Goal: Find specific page/section: Find specific page/section

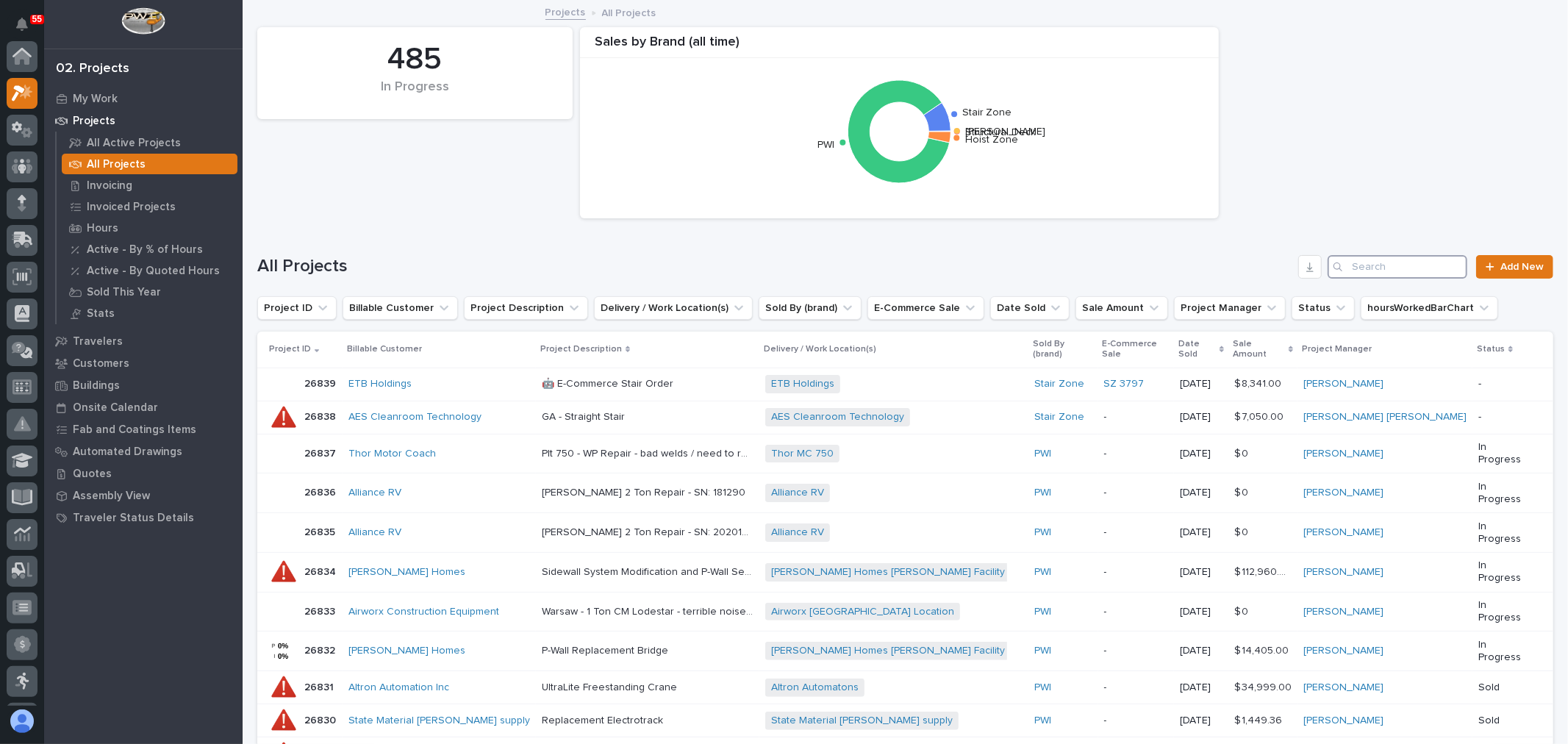
click at [1413, 265] on input "Search" at bounding box center [1397, 266] width 139 height 24
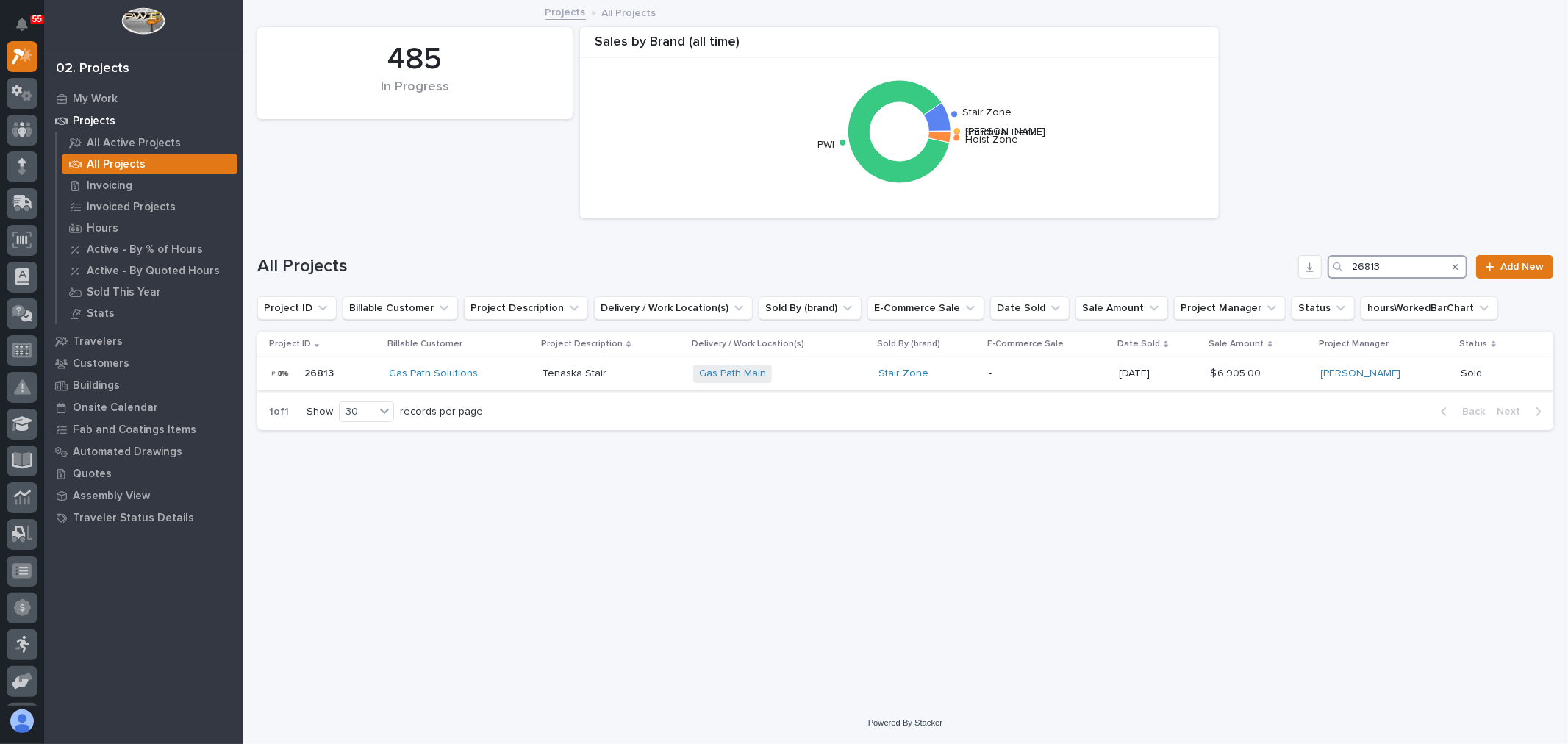
type input "26813"
click at [652, 378] on p at bounding box center [612, 374] width 139 height 12
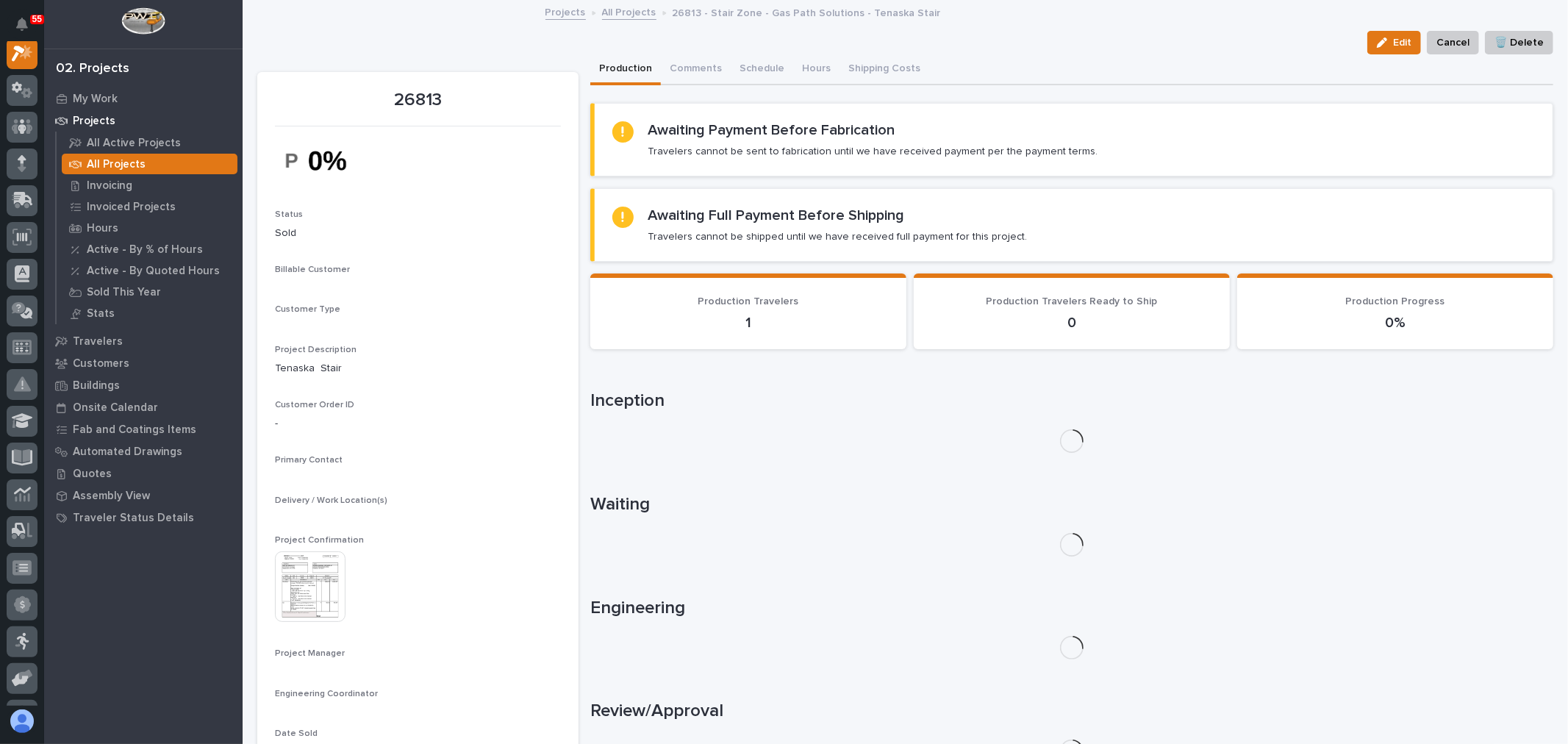
scroll to position [37, 0]
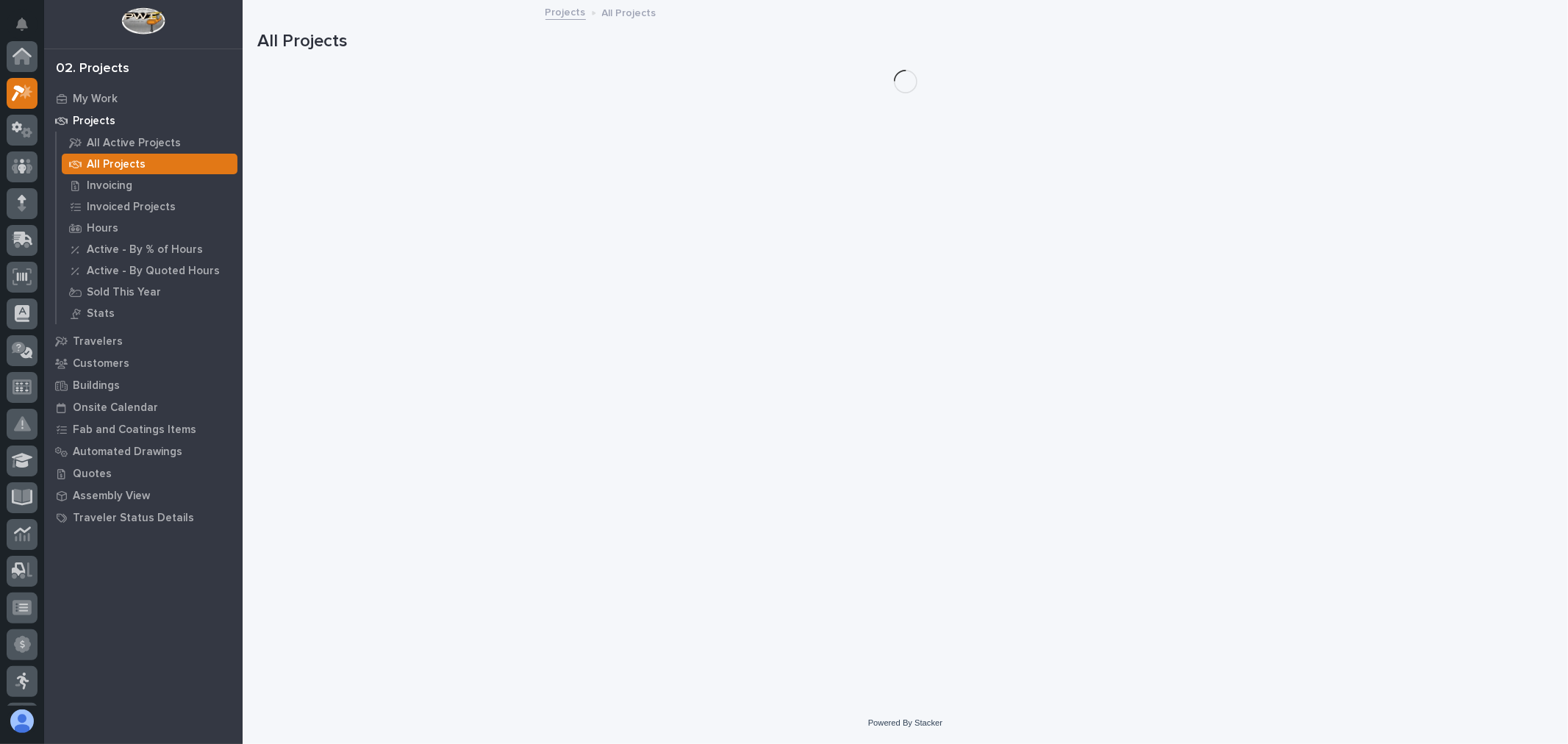
scroll to position [40, 0]
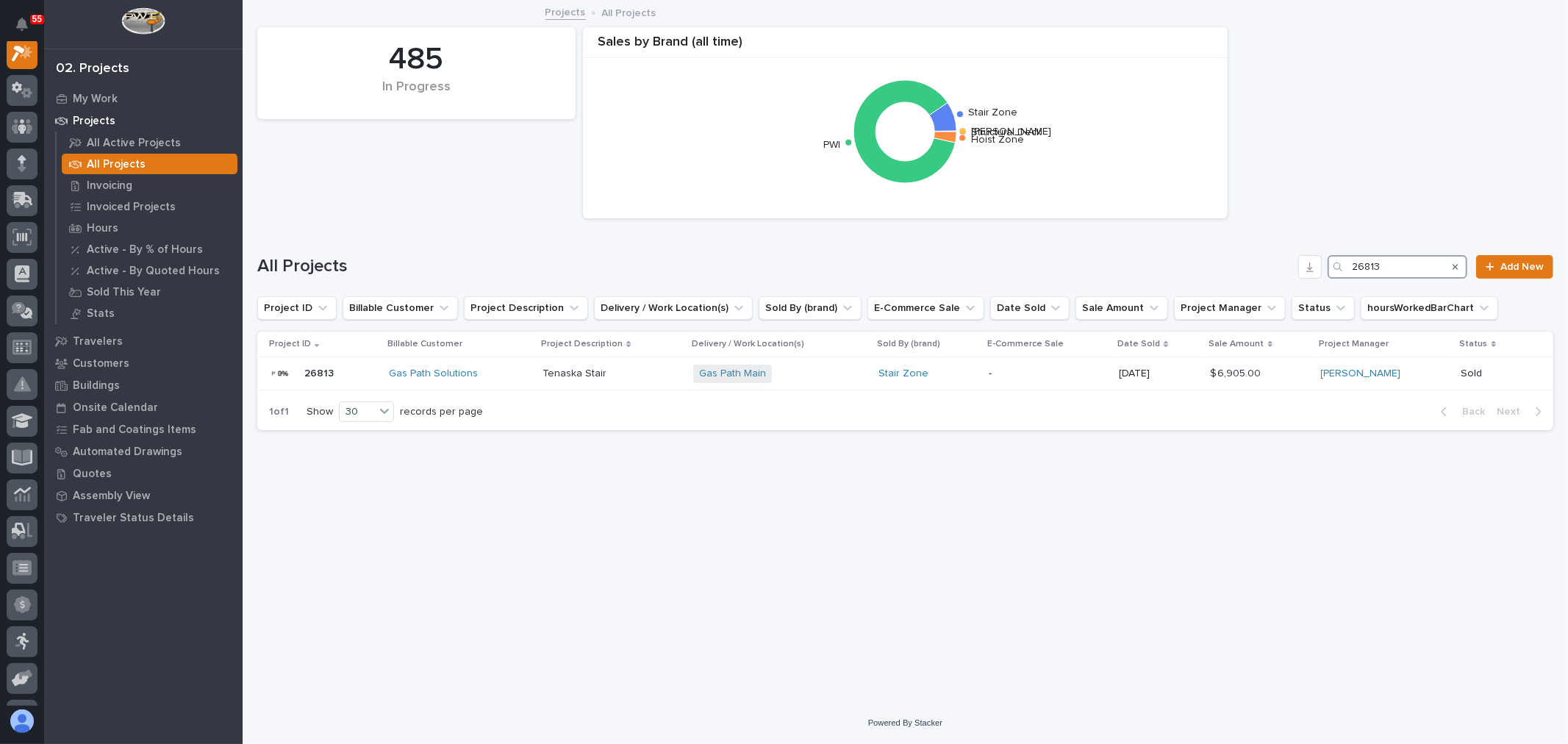
click at [1402, 264] on input "26813" at bounding box center [1397, 266] width 139 height 24
type input "26822"
click at [658, 377] on p at bounding box center [601, 373] width 163 height 12
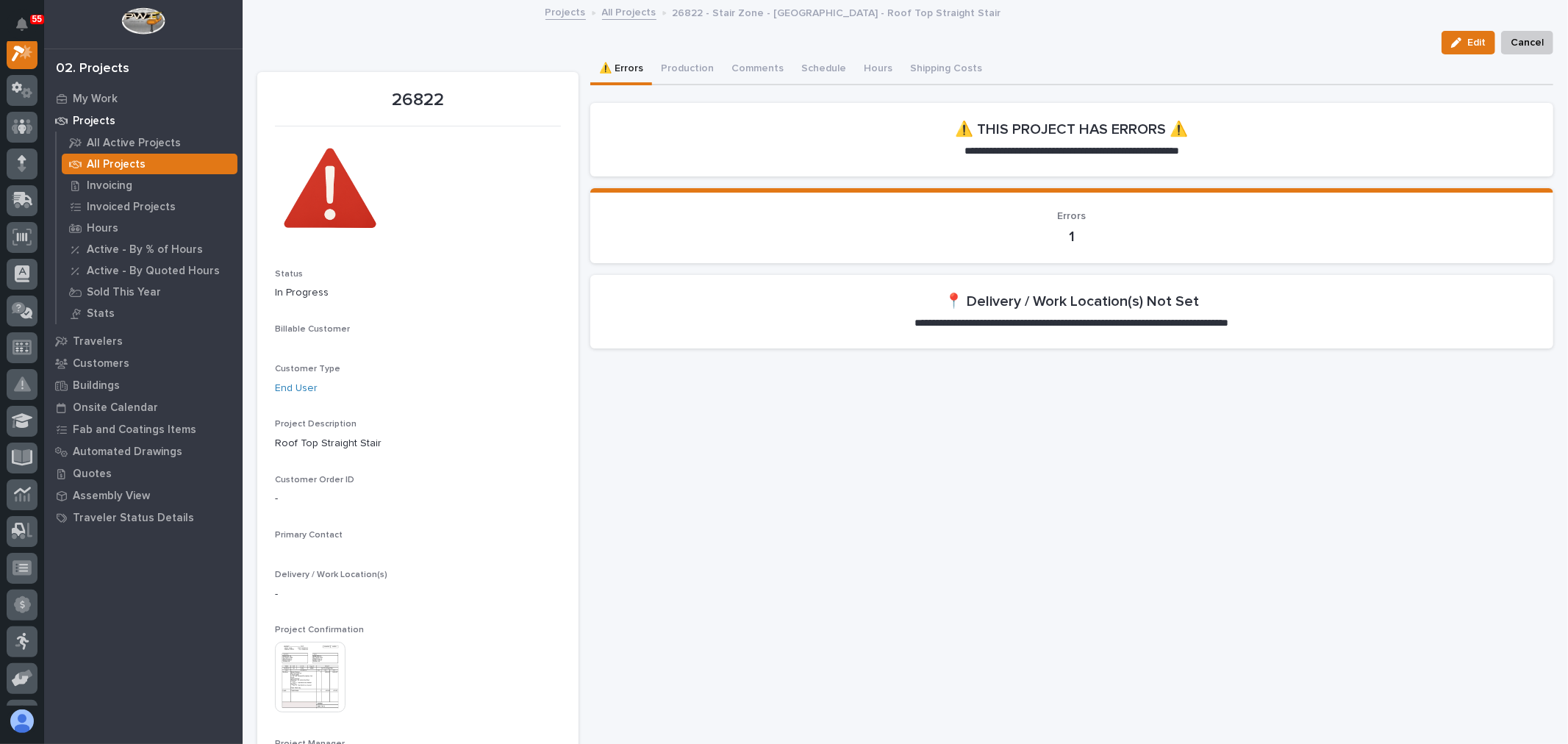
scroll to position [37, 0]
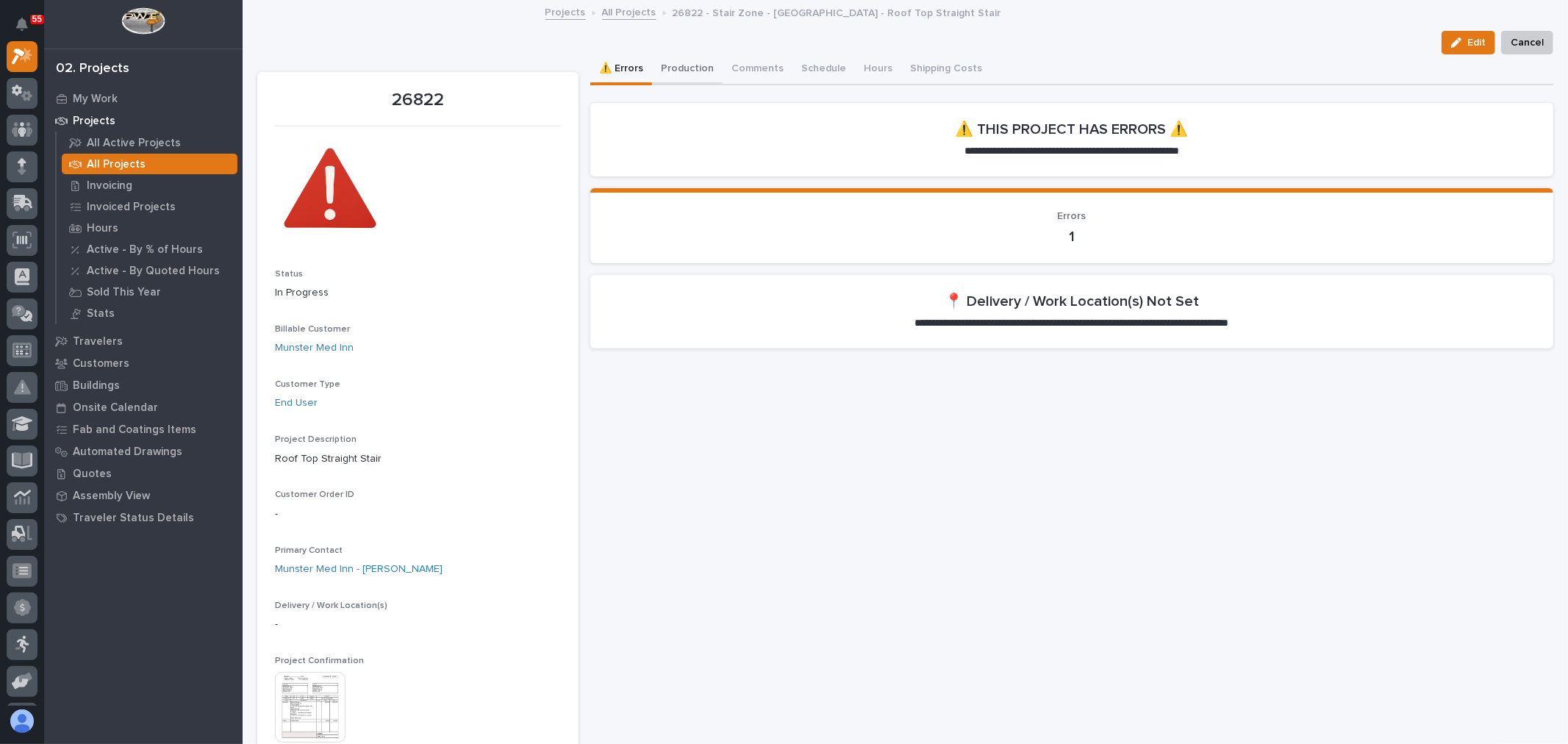
click at [676, 62] on button "Production" at bounding box center [687, 70] width 71 height 31
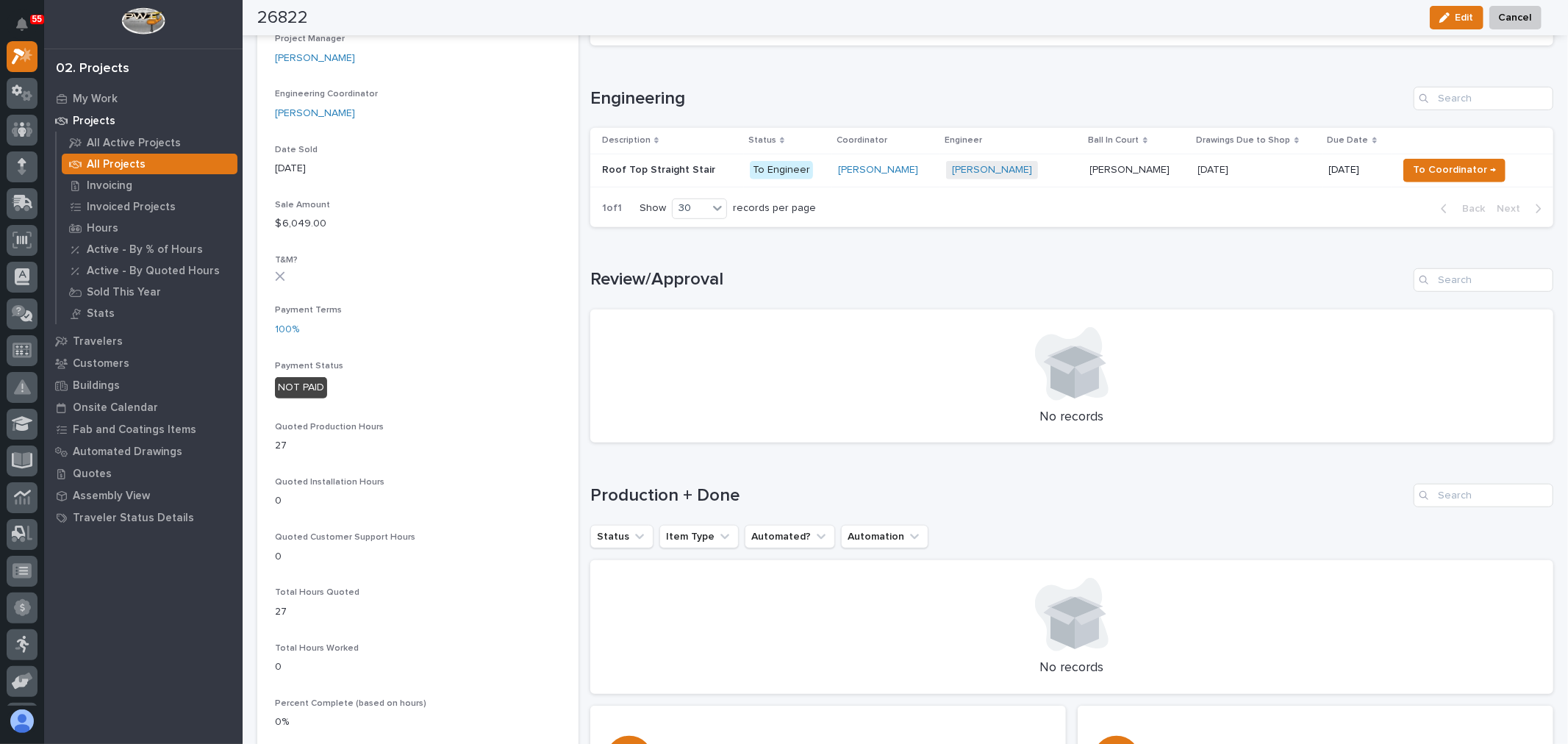
scroll to position [653, 0]
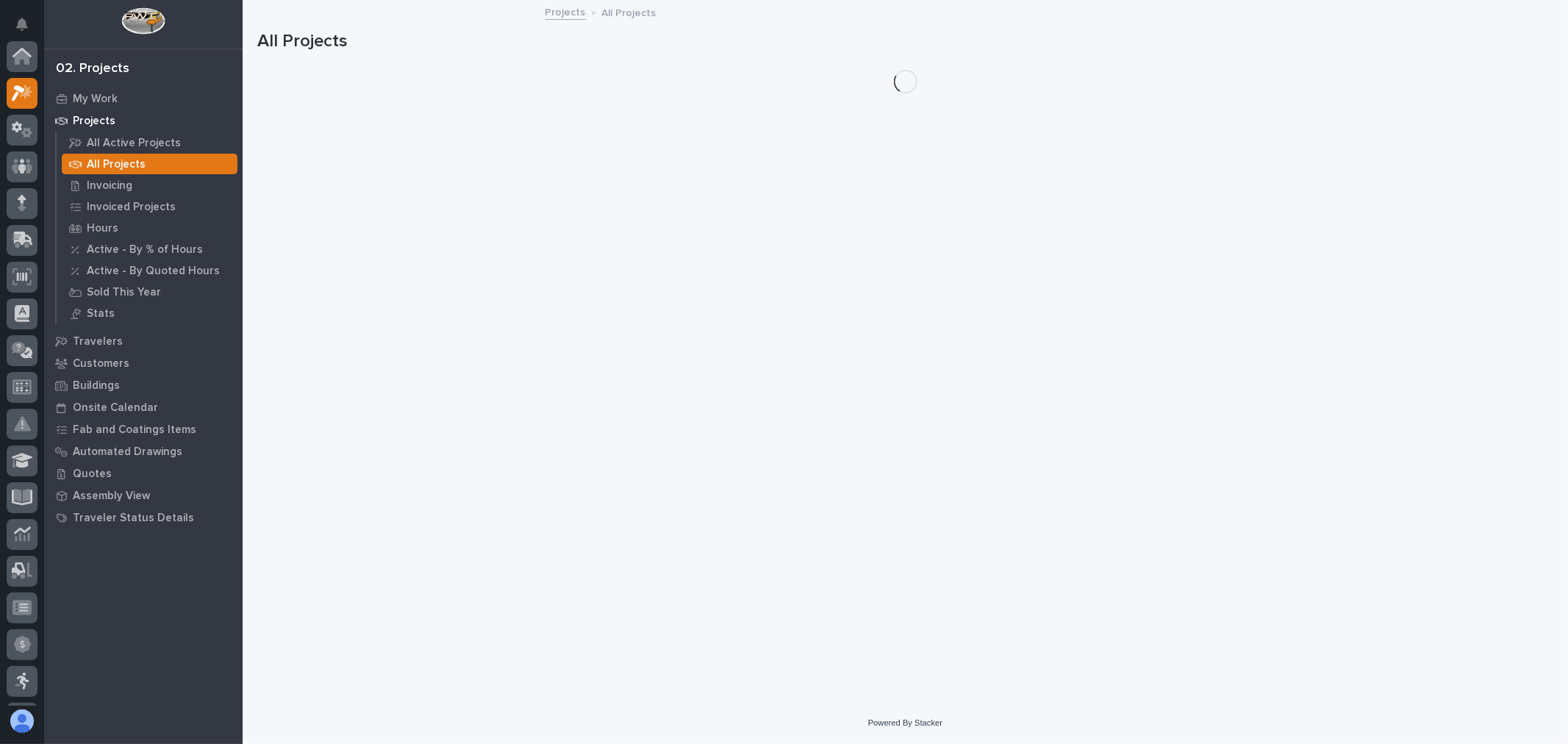
scroll to position [40, 0]
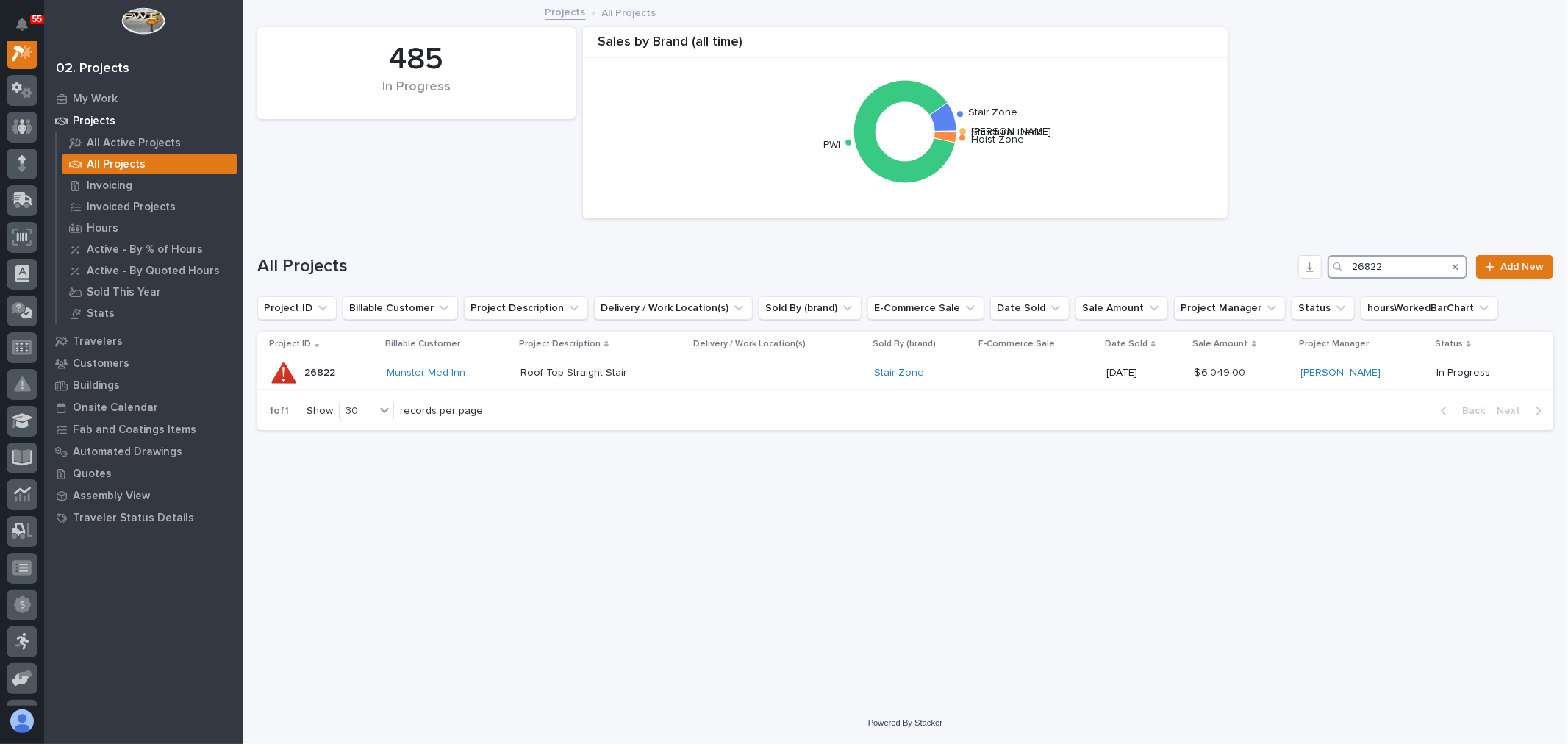
click at [1402, 271] on input "26822" at bounding box center [1397, 266] width 139 height 24
type input "2"
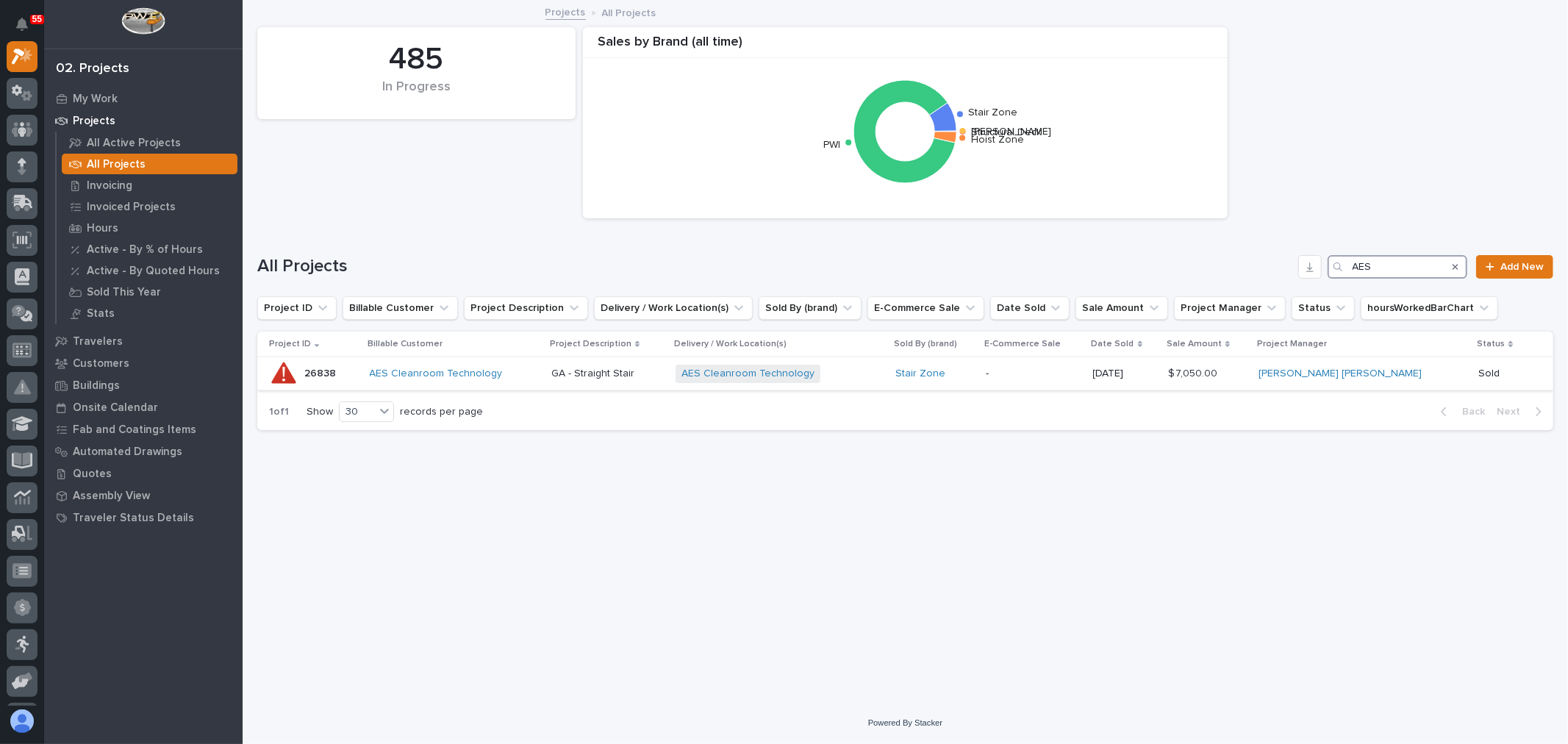
type input "AES"
click at [540, 373] on div "AES Cleanroom Technology" at bounding box center [454, 374] width 170 height 12
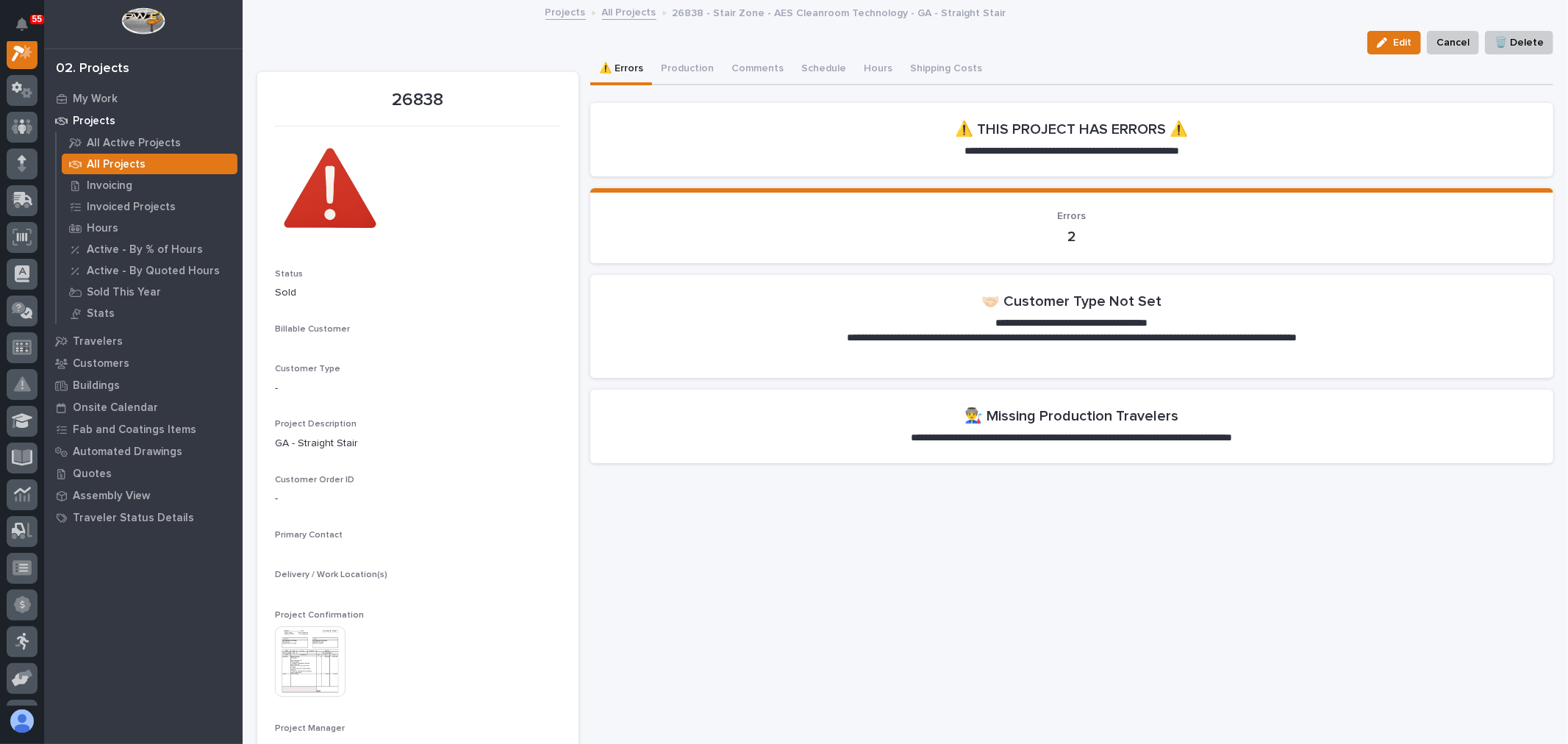
scroll to position [37, 0]
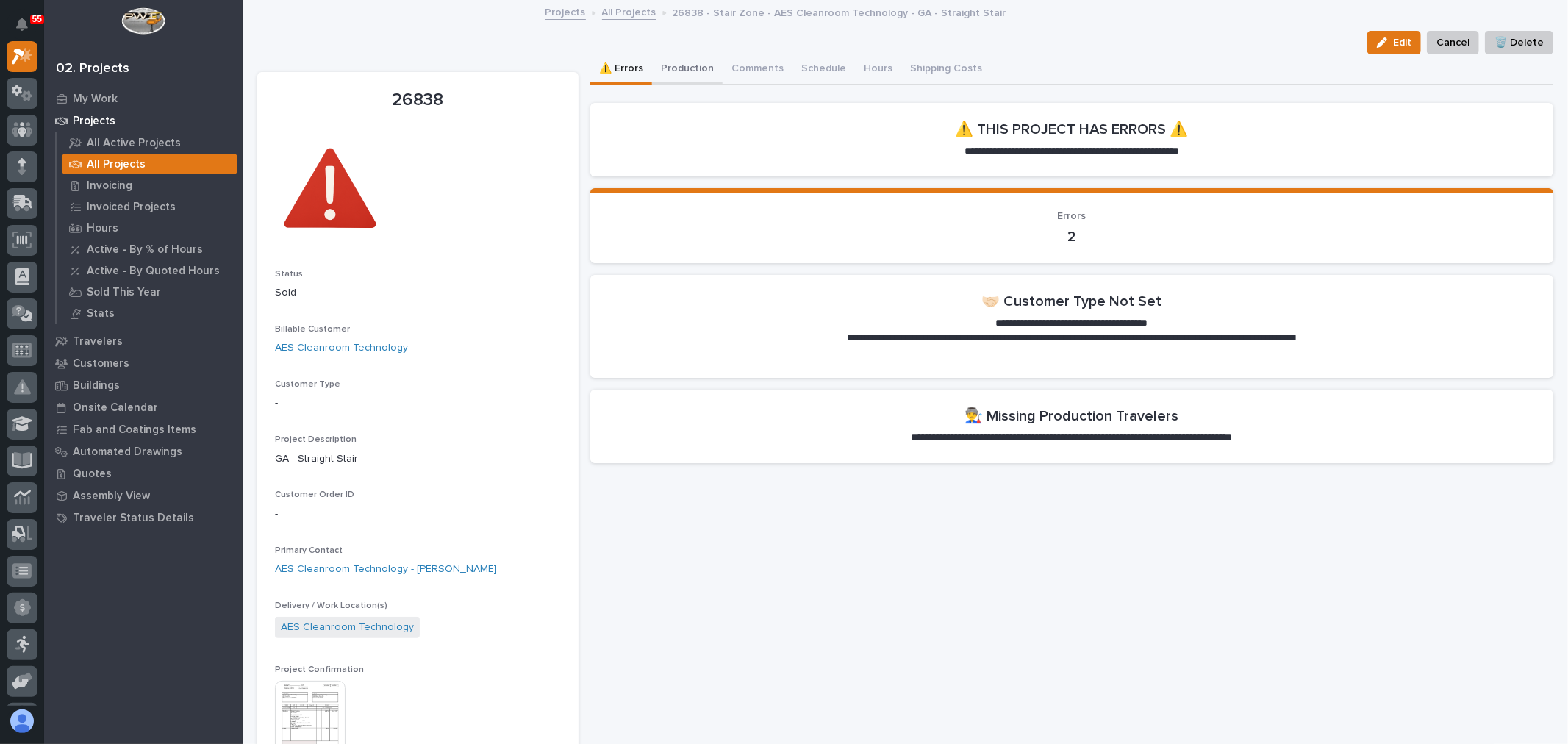
click at [684, 69] on button "Production" at bounding box center [687, 70] width 71 height 31
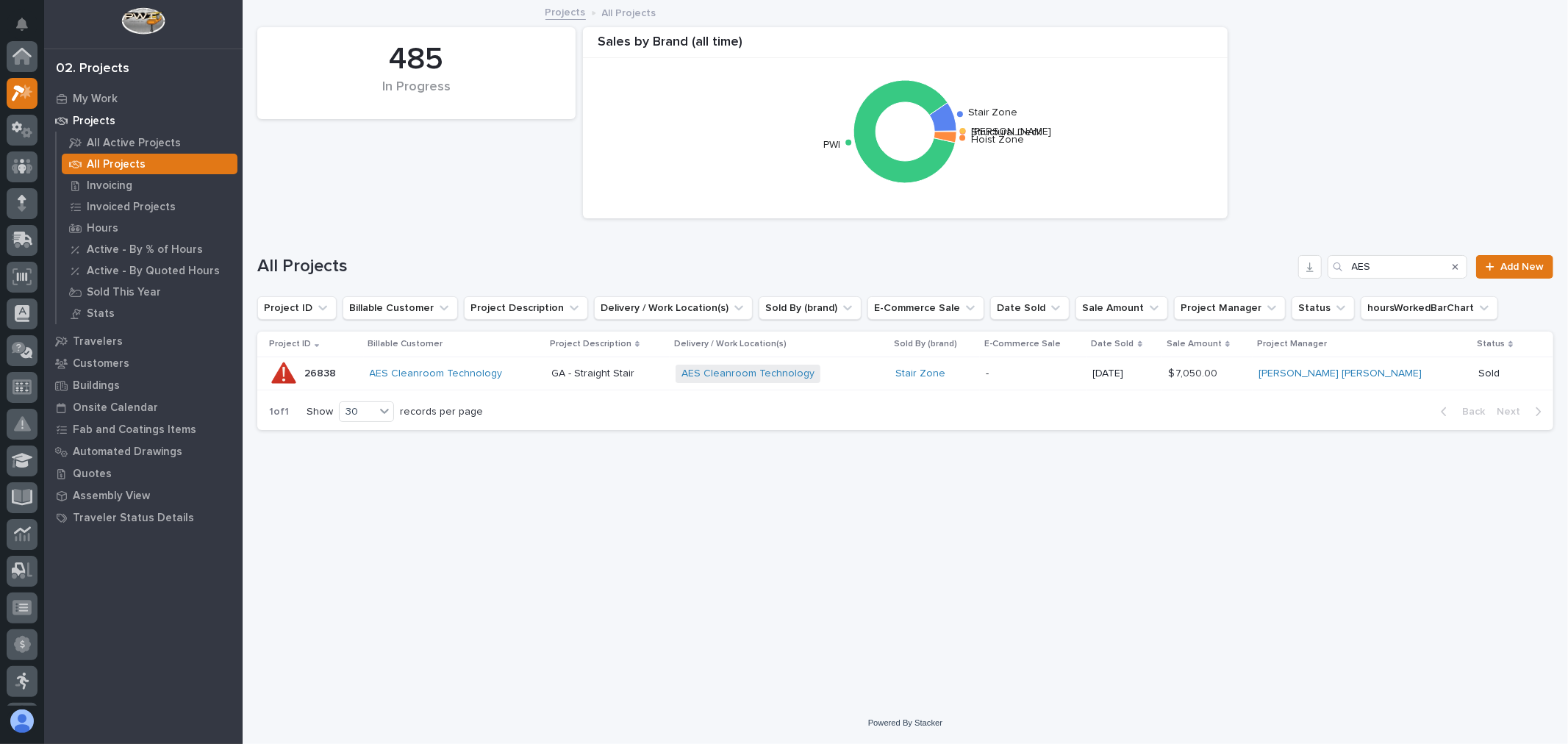
scroll to position [40, 0]
click at [1406, 268] on input "AES" at bounding box center [1397, 266] width 139 height 24
type input "A"
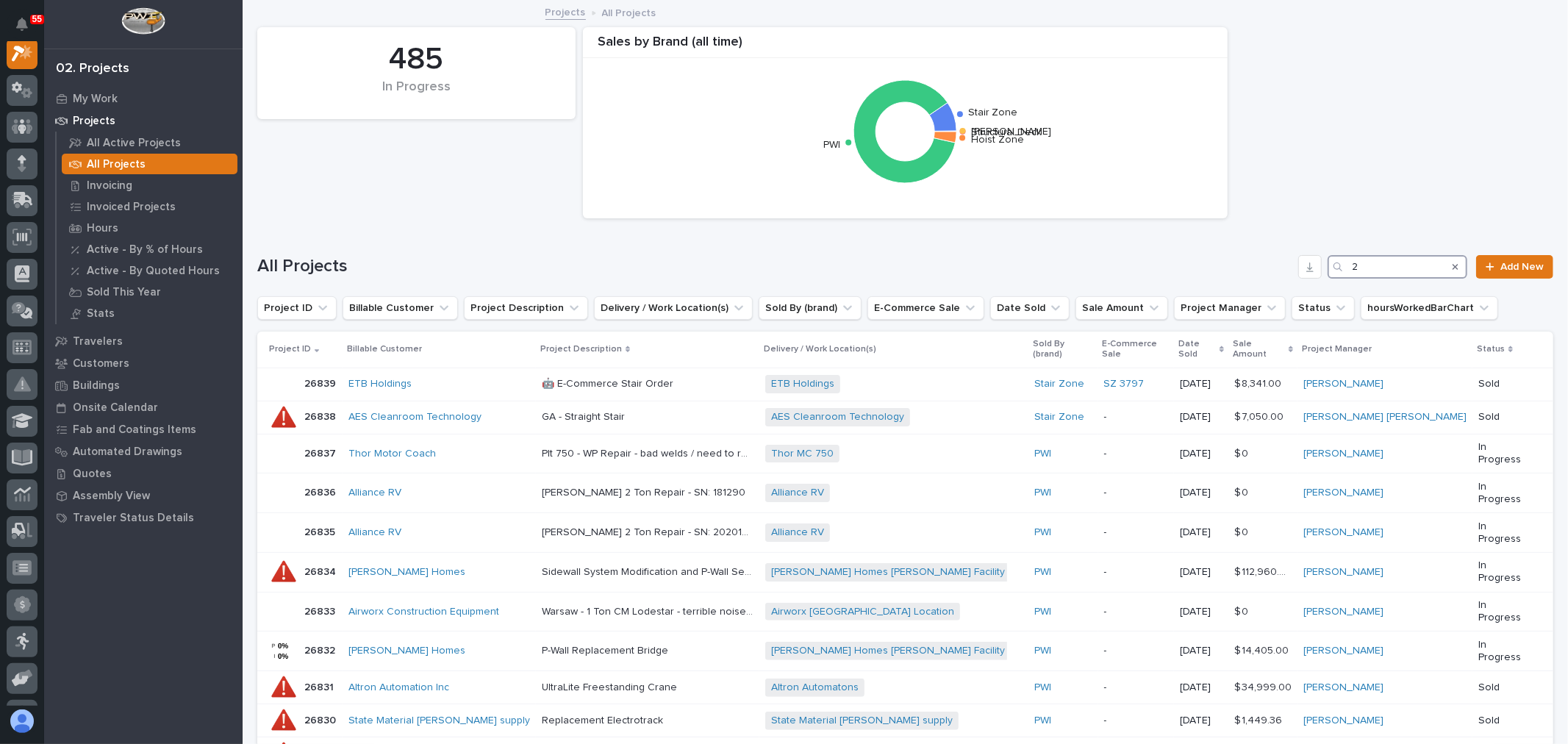
scroll to position [37, 0]
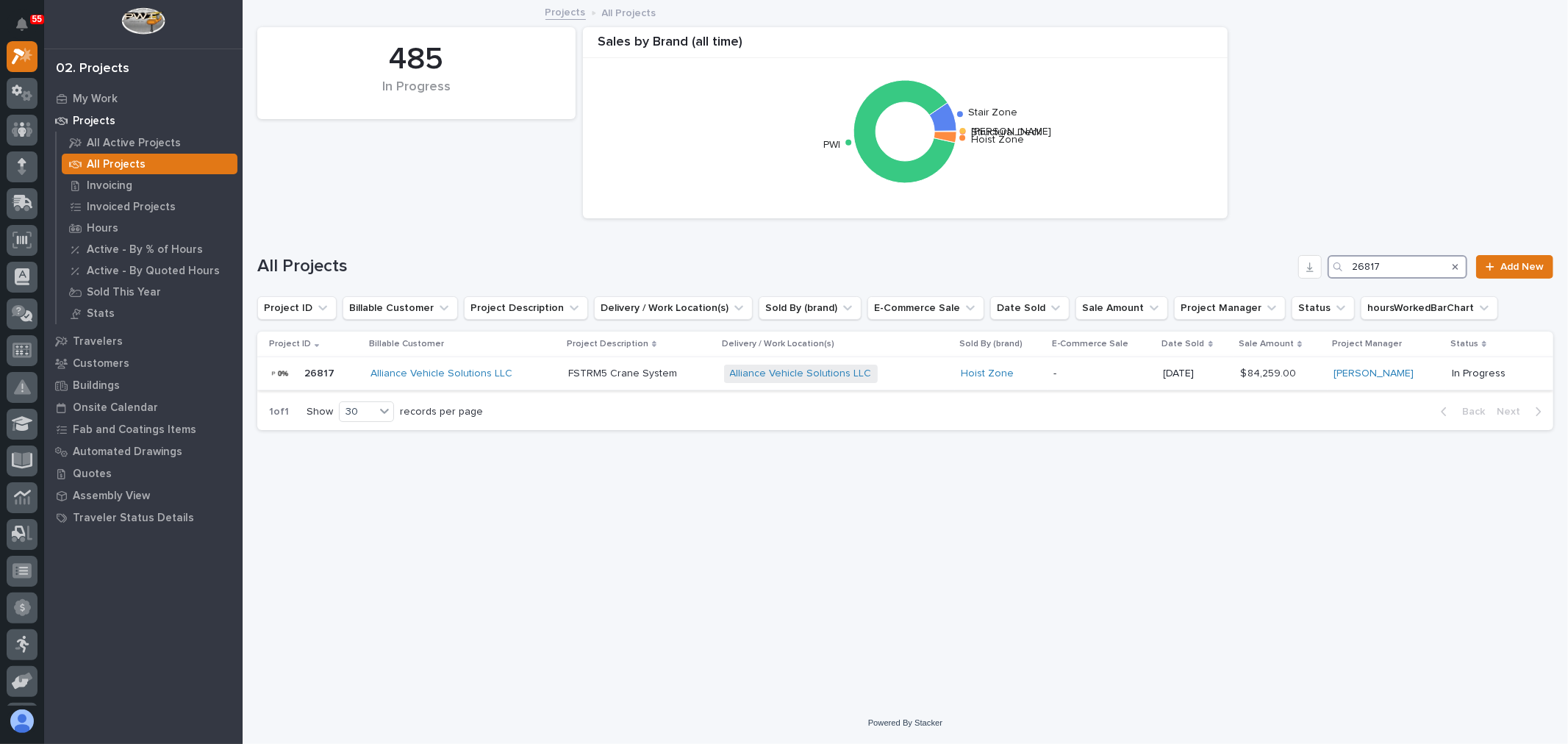
type input "26817"
click at [534, 371] on div "Alliance Vehicle Solutions LLC" at bounding box center [463, 374] width 186 height 12
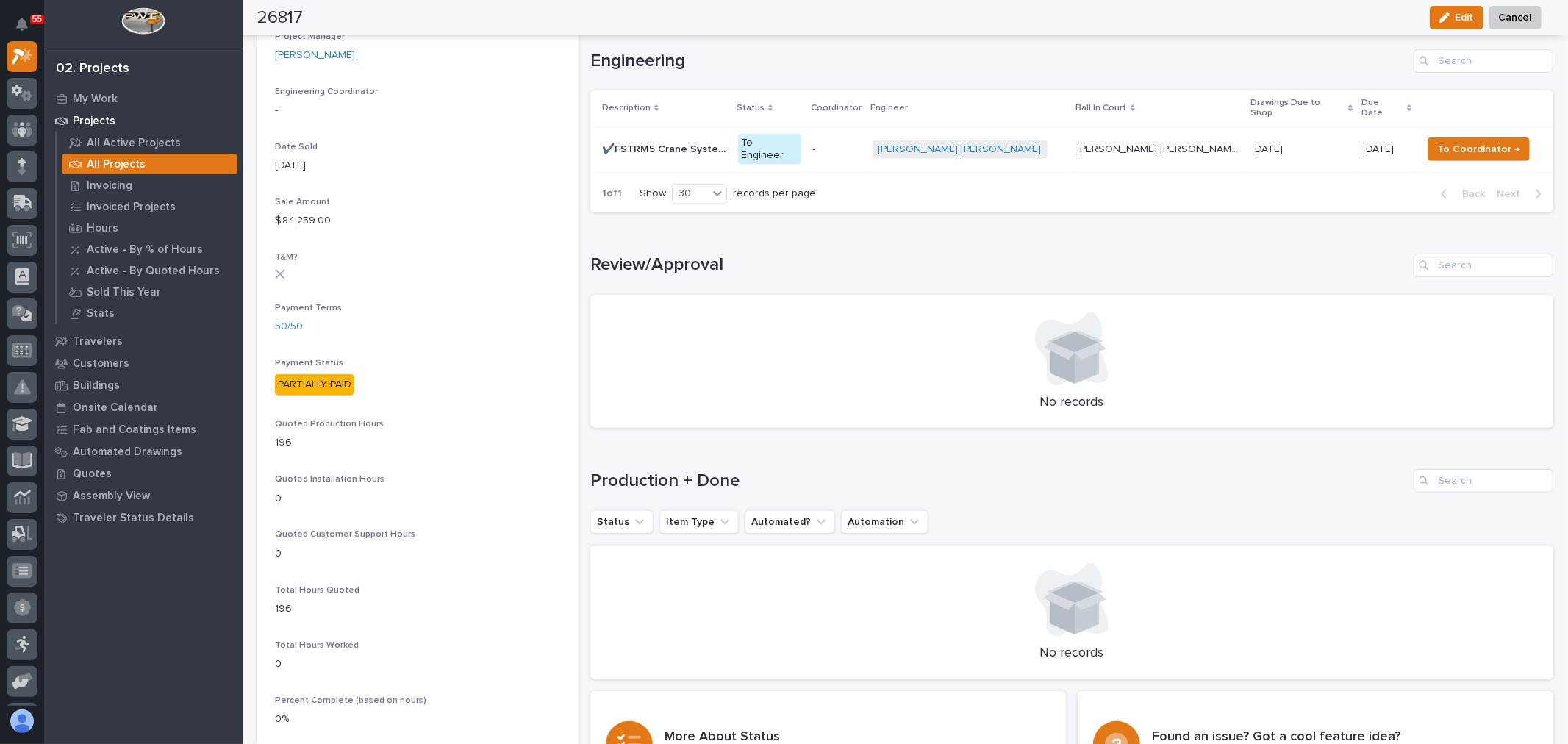
scroll to position [571, 0]
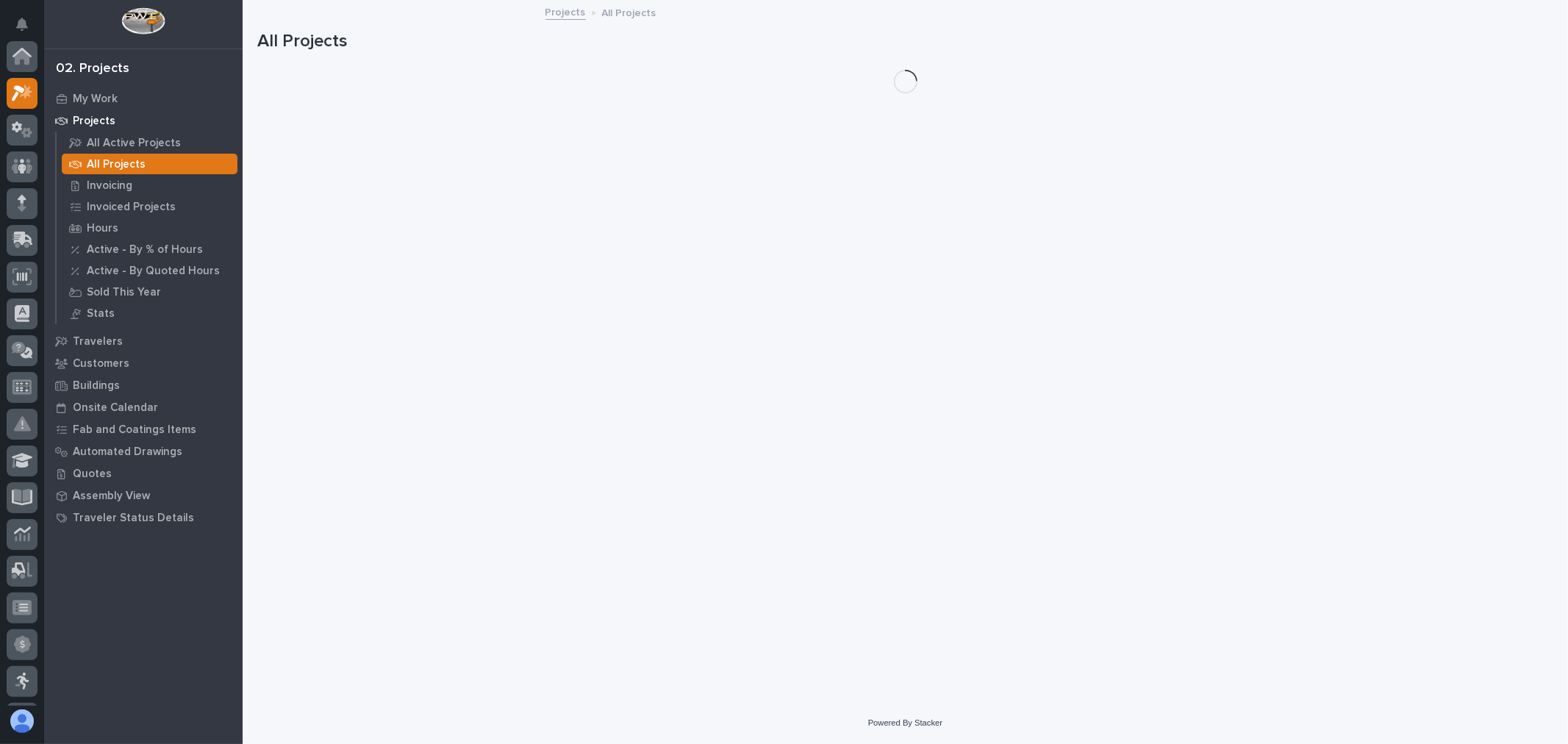
scroll to position [40, 0]
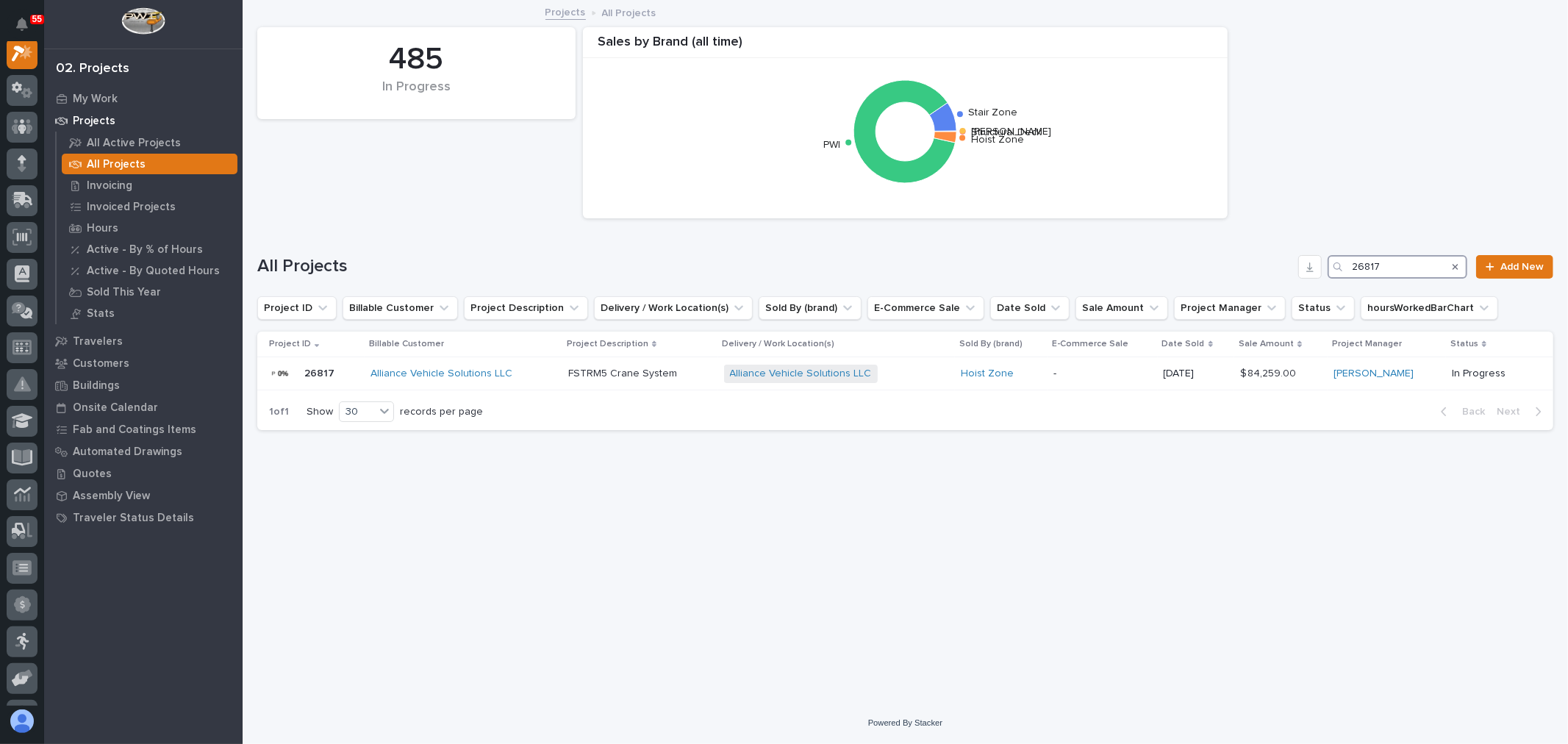
click at [1401, 262] on input "26817" at bounding box center [1397, 266] width 139 height 24
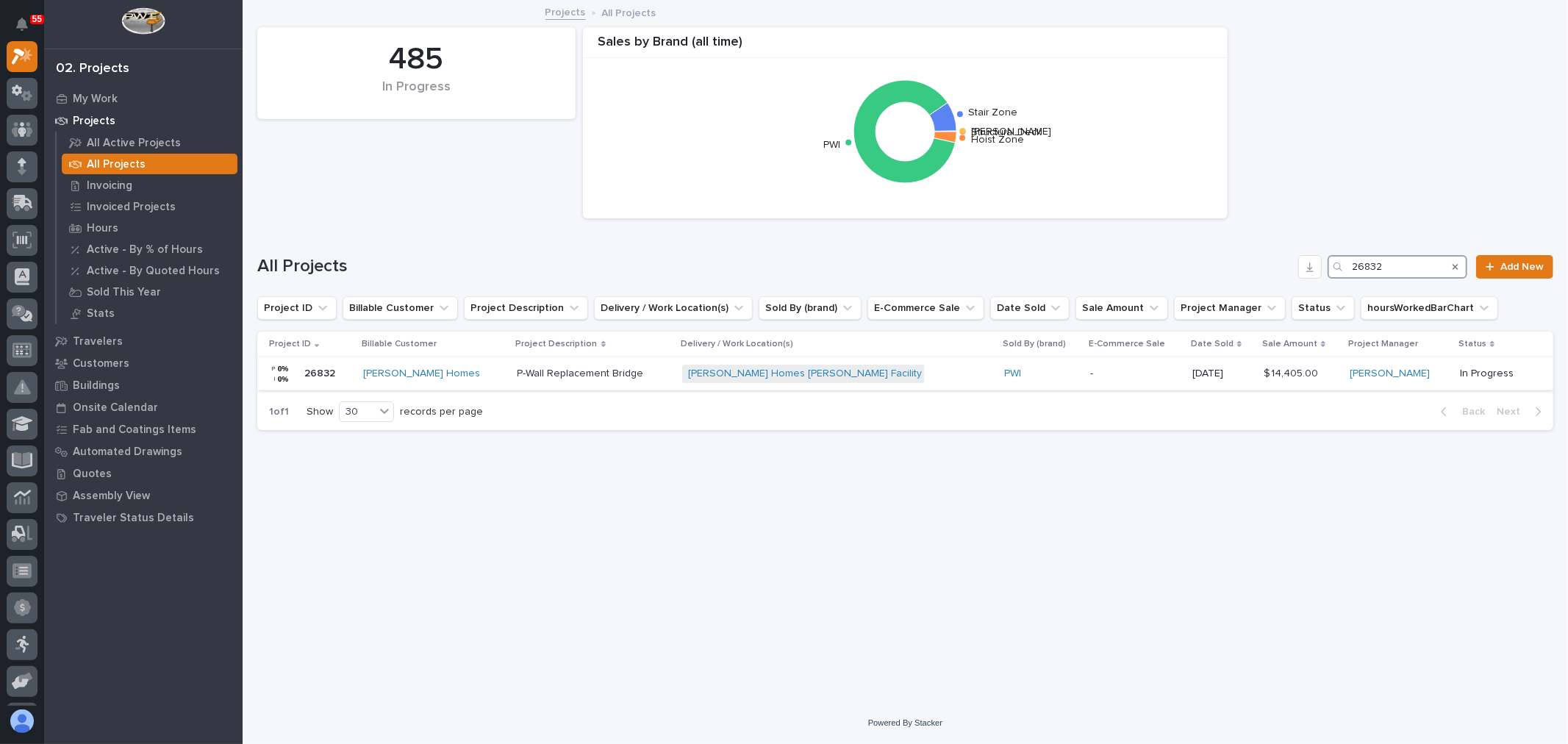
type input "26832"
click at [866, 376] on div "[PERSON_NAME] Homes [PERSON_NAME] Facility + 0" at bounding box center [811, 374] width 257 height 19
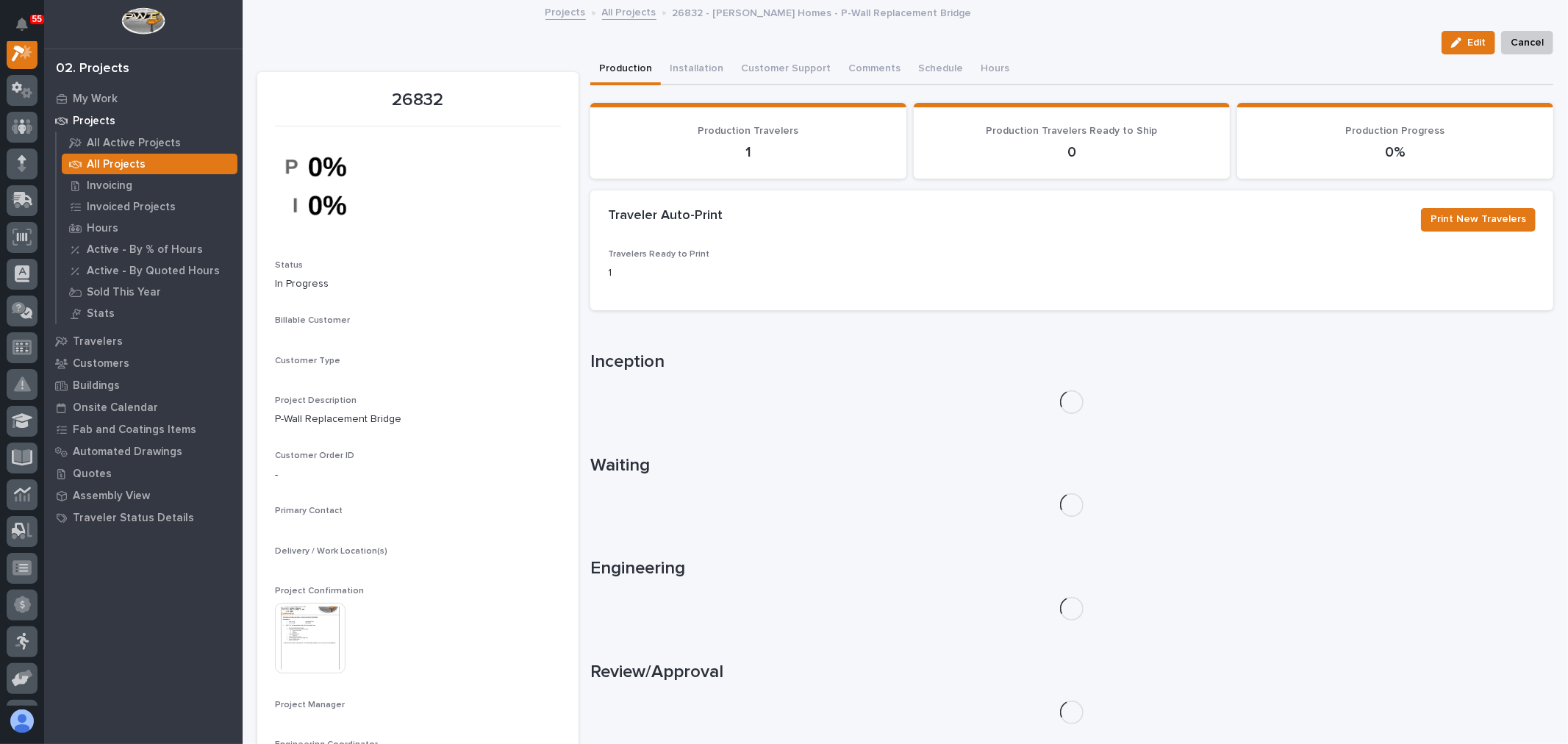
scroll to position [37, 0]
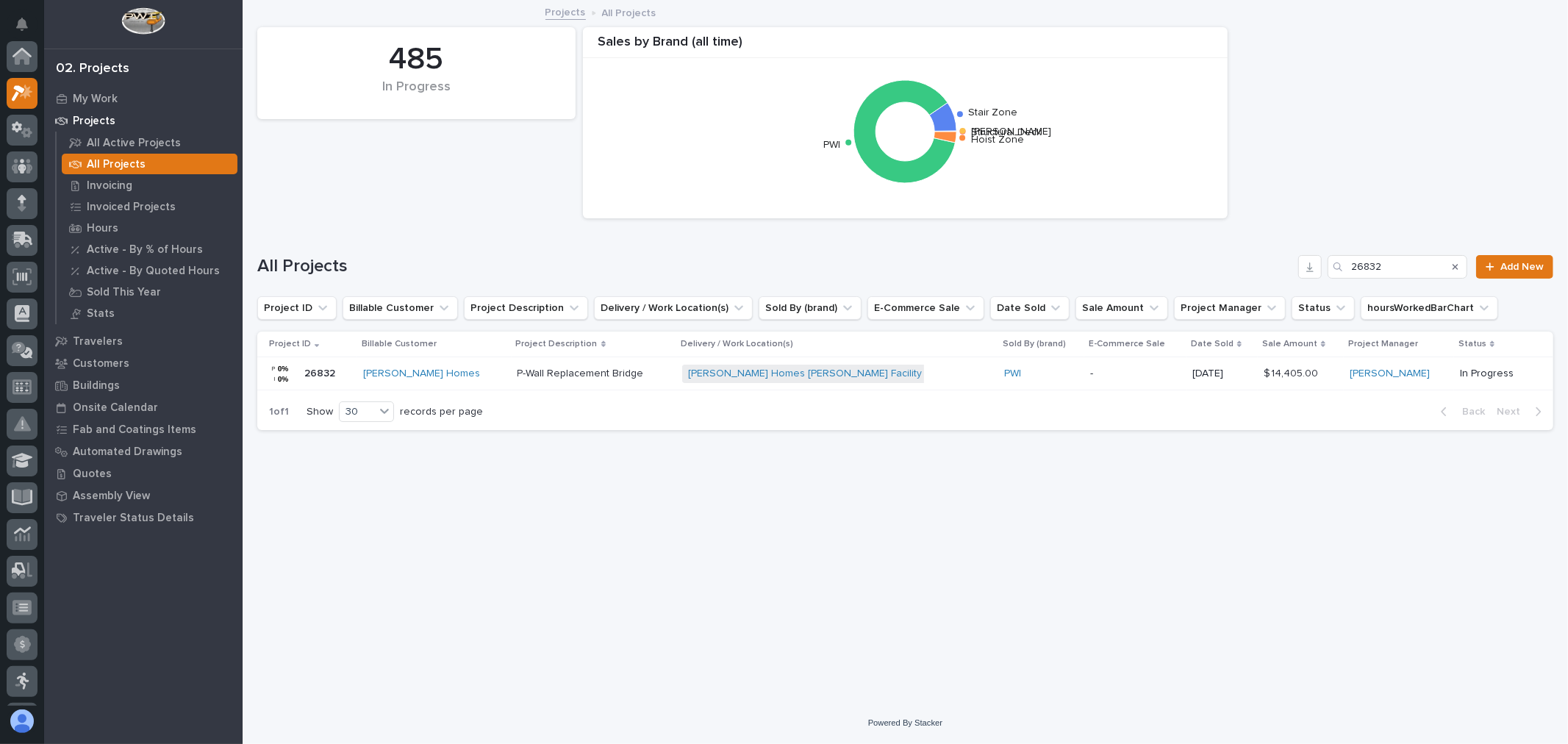
scroll to position [40, 0]
click at [1401, 265] on input "26832" at bounding box center [1397, 266] width 139 height 24
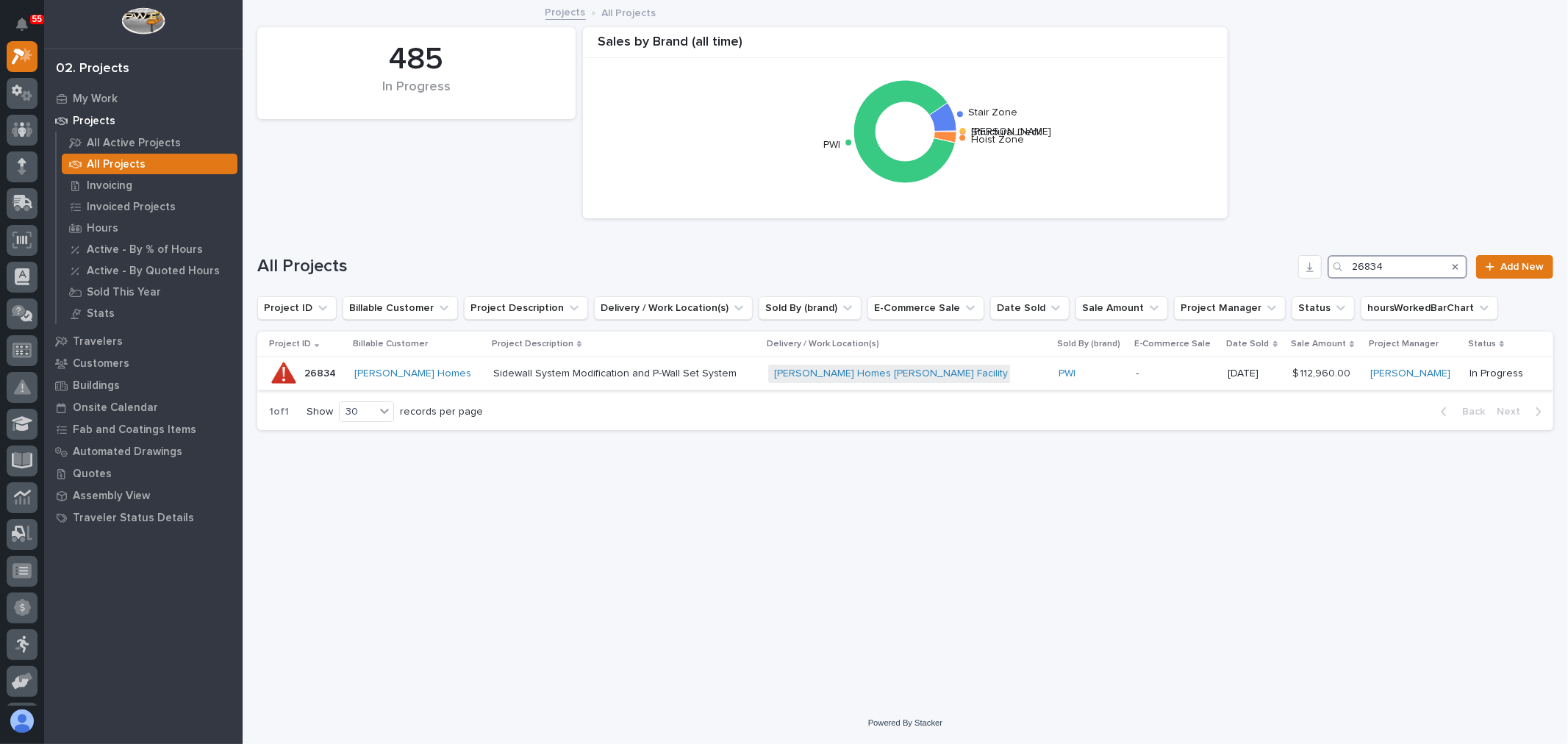
type input "26834"
click at [1136, 369] on p "-" at bounding box center [1176, 374] width 80 height 12
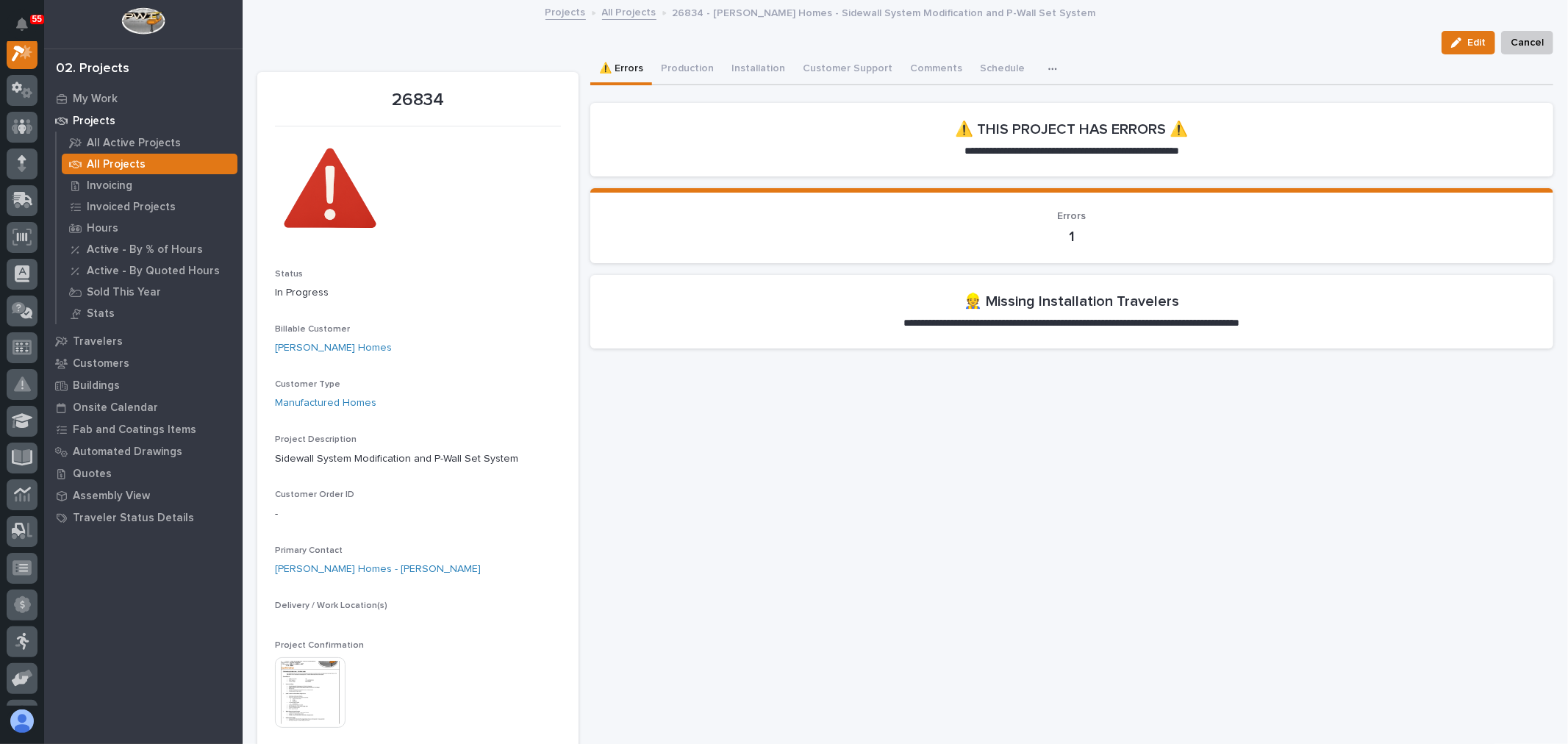
scroll to position [37, 0]
click at [687, 69] on button "Production" at bounding box center [687, 70] width 71 height 31
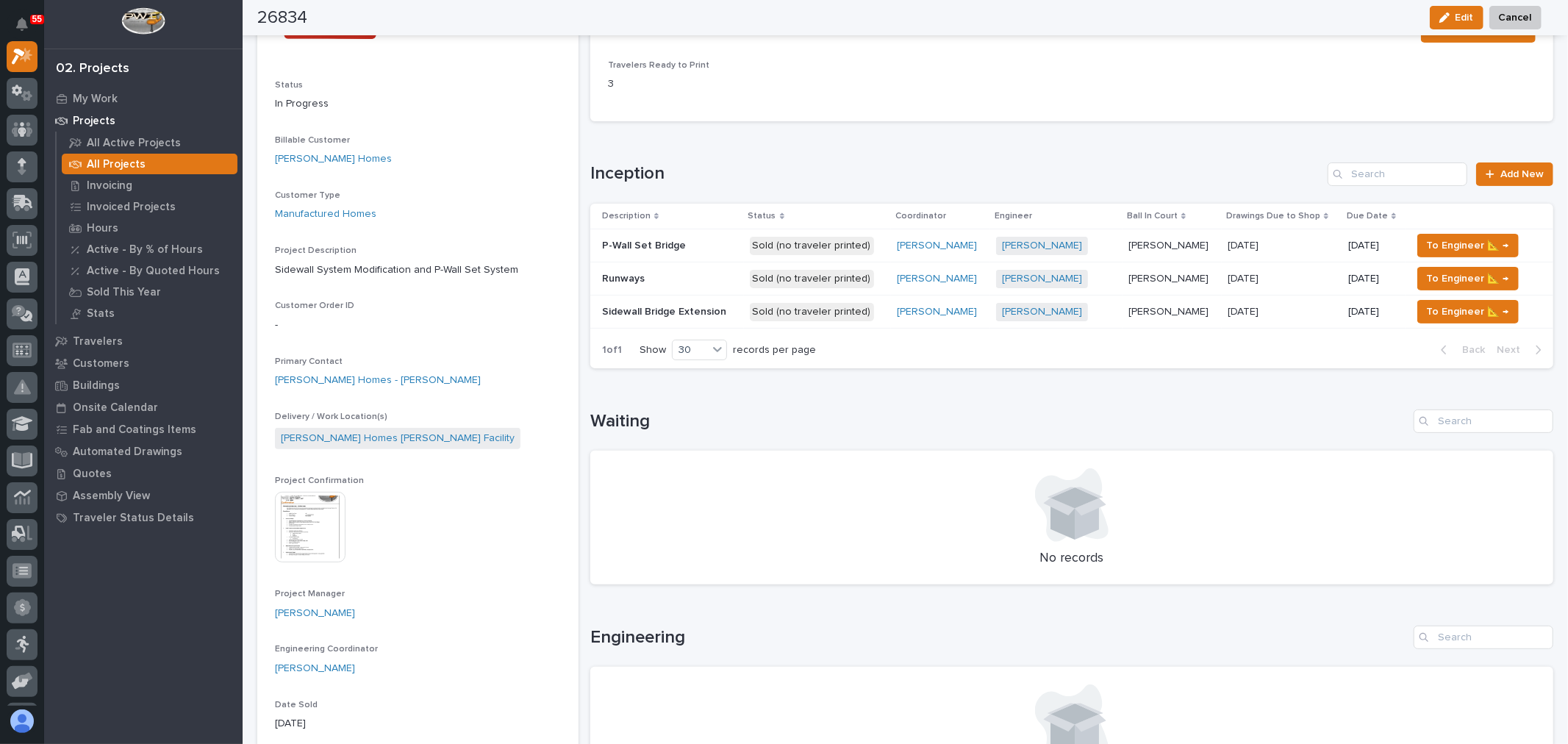
scroll to position [163, 0]
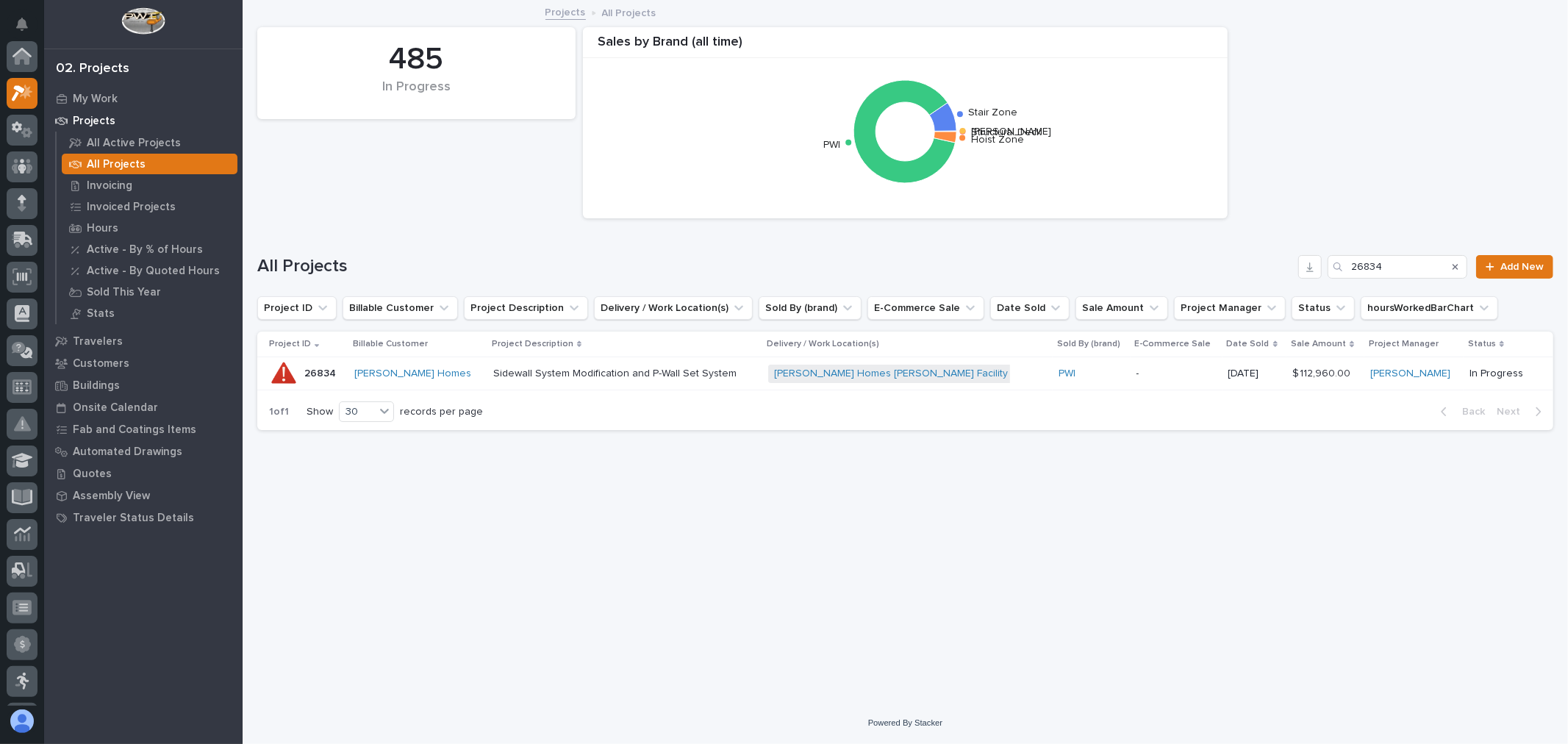
scroll to position [40, 0]
click at [1393, 259] on input "26834" at bounding box center [1397, 266] width 139 height 24
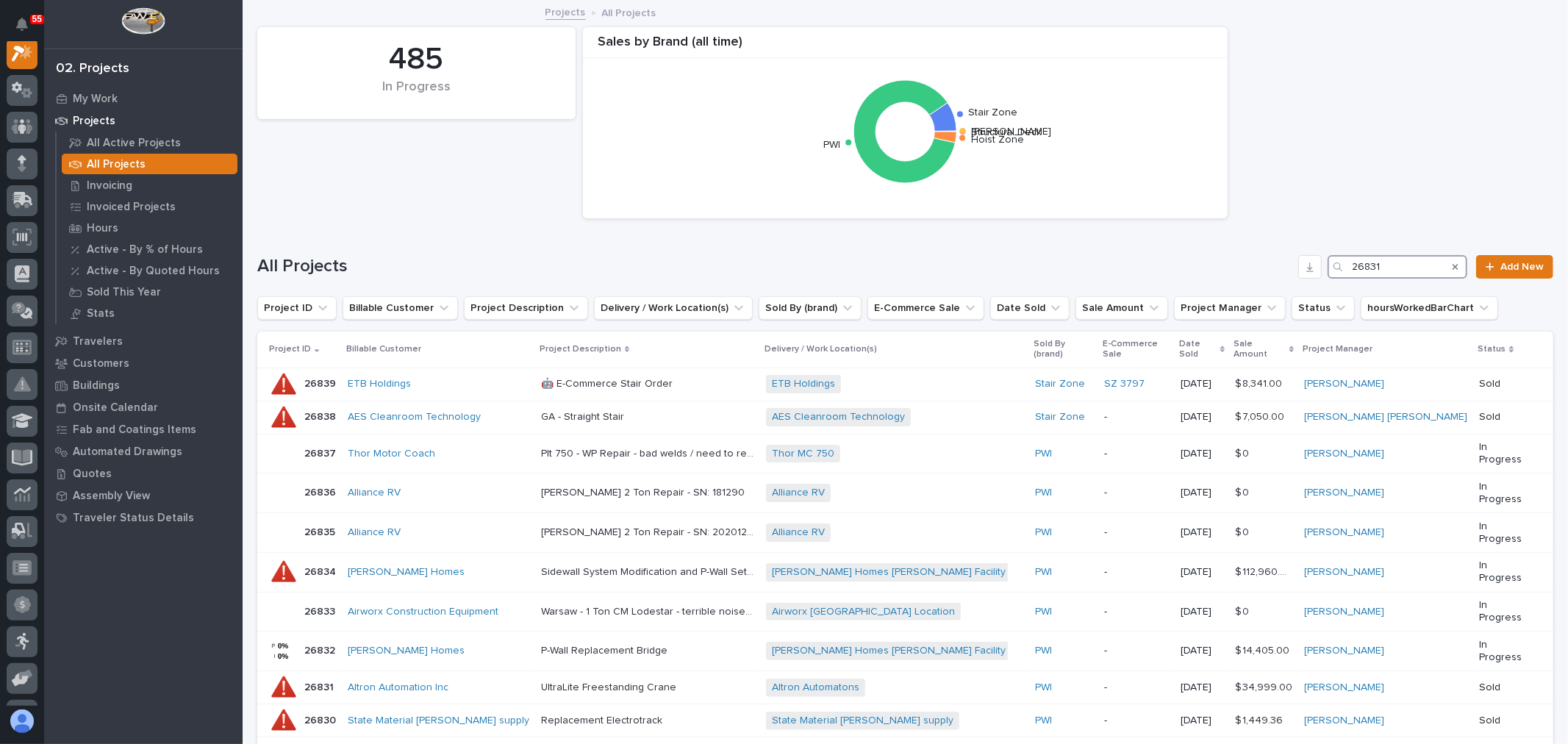
scroll to position [37, 0]
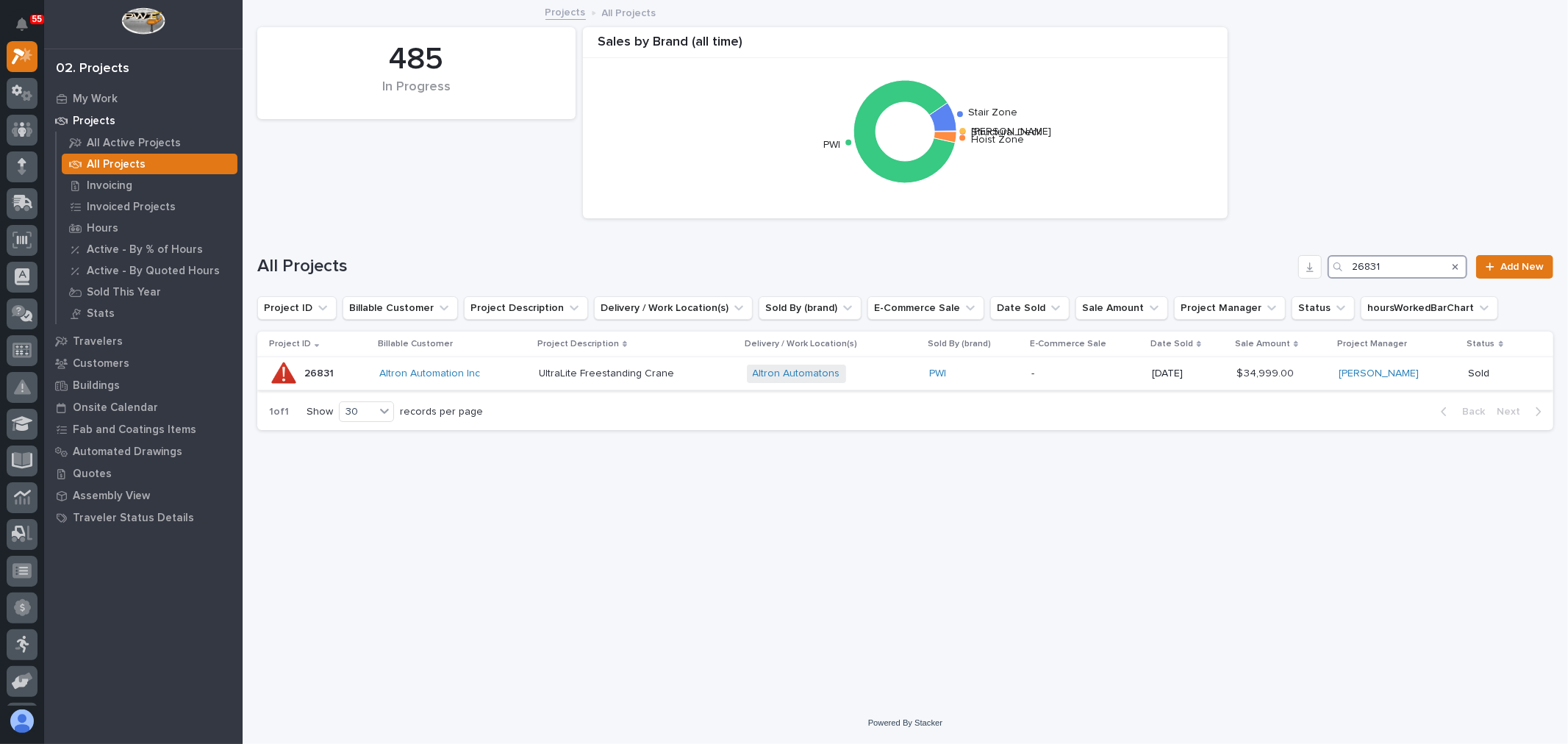
type input "26831"
click at [729, 377] on p at bounding box center [636, 374] width 197 height 12
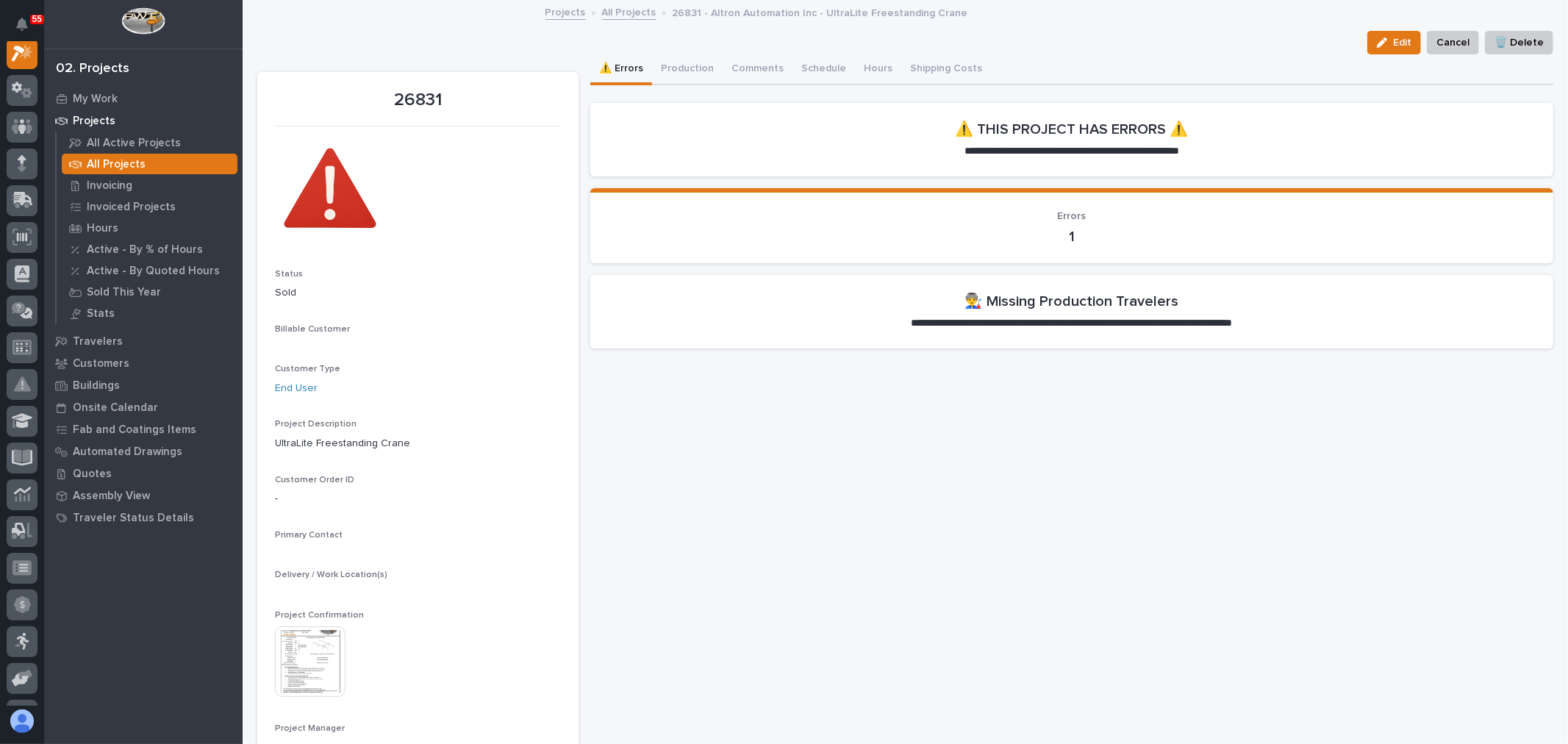
scroll to position [37, 0]
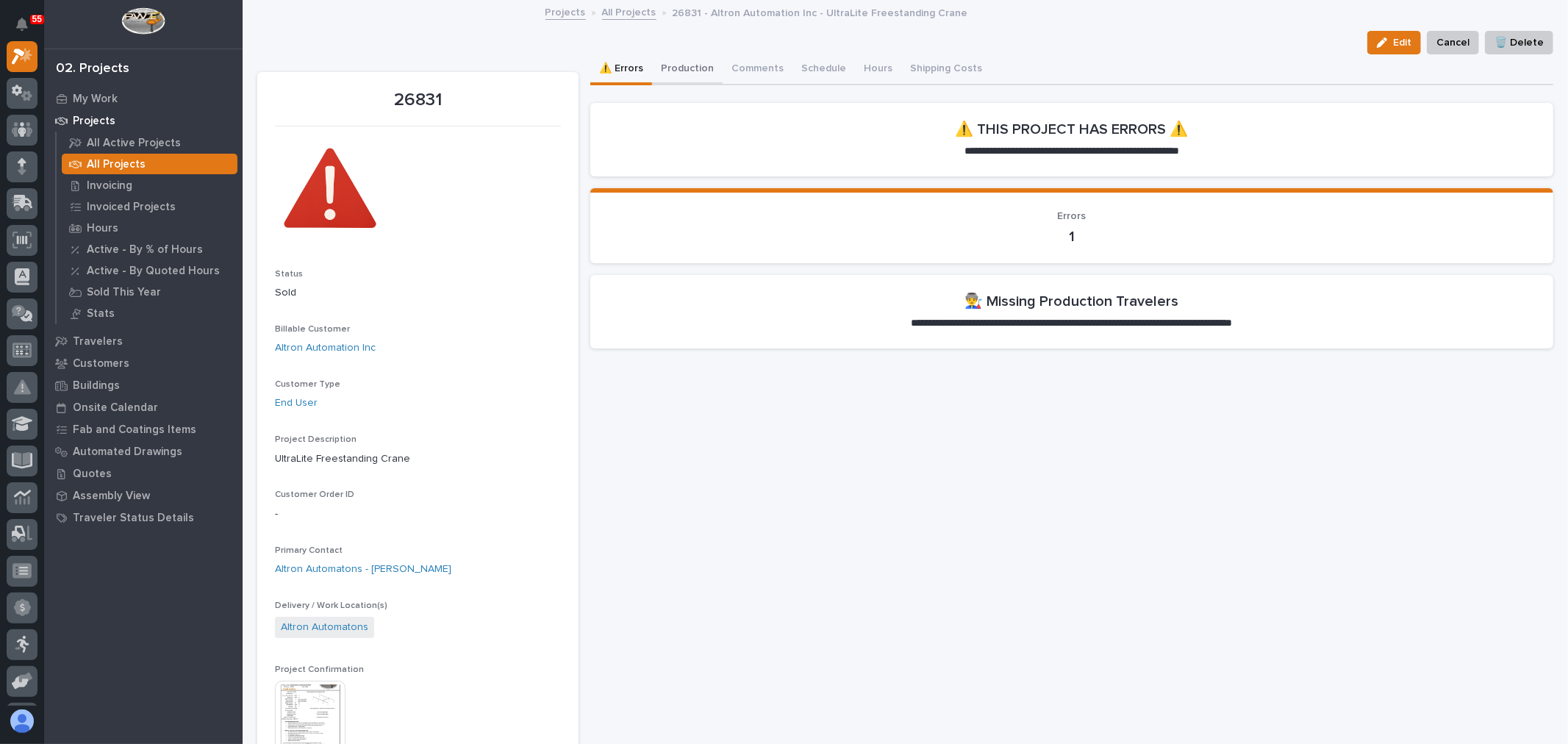
click at [673, 66] on button "Production" at bounding box center [687, 70] width 71 height 31
